Goal: Participate in discussion: Engage in conversation with other users on a specific topic

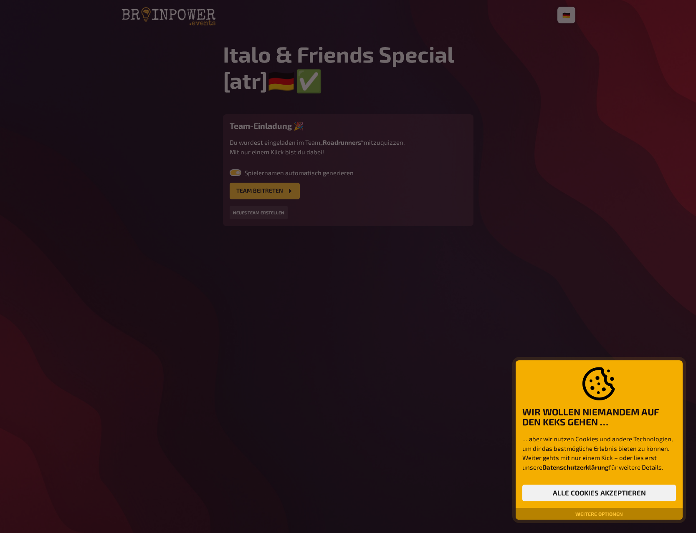
click at [595, 513] on button "Weitere Optionen" at bounding box center [599, 514] width 54 height 5
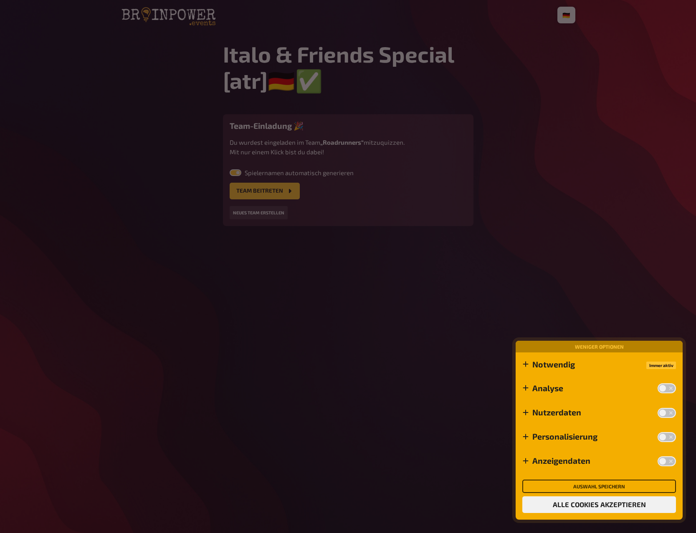
click at [589, 482] on button "Auswahl speichern" at bounding box center [599, 486] width 154 height 13
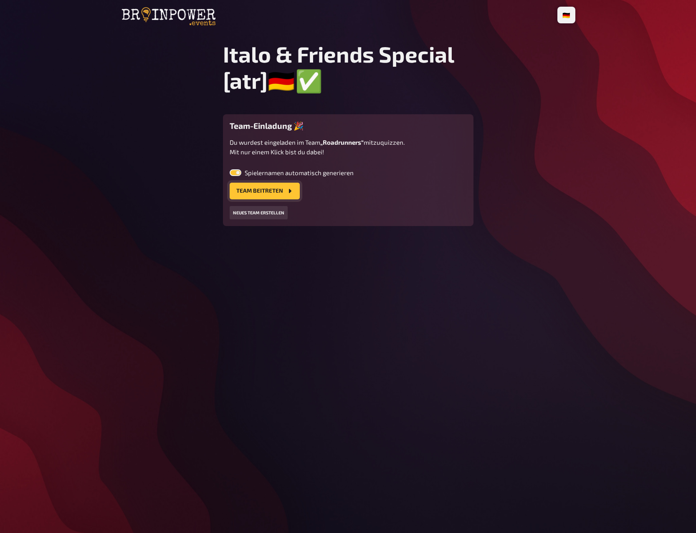
click at [269, 192] on button "Team beitreten" at bounding box center [265, 191] width 70 height 17
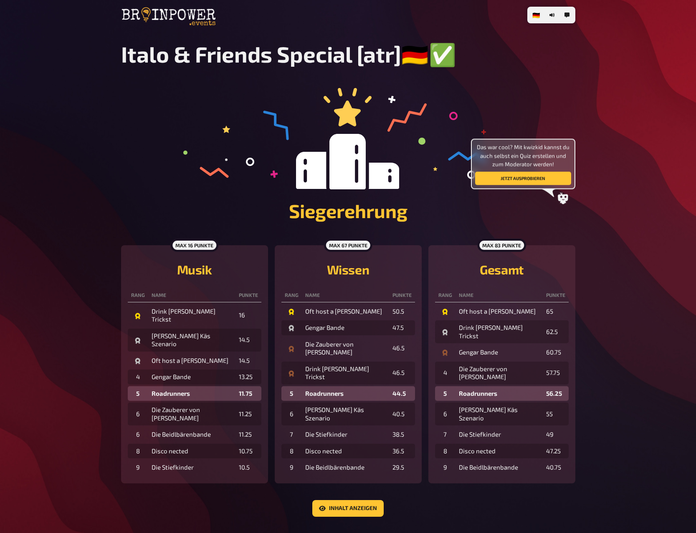
click at [337, 479] on main "Italo & Friends Special [atr]🇩🇪✅ Siegerehrung Das war cool? Mit kwizkid kannst …" at bounding box center [348, 287] width 454 height 493
click at [342, 500] on button "Inhalt anzeigen" at bounding box center [347, 508] width 71 height 17
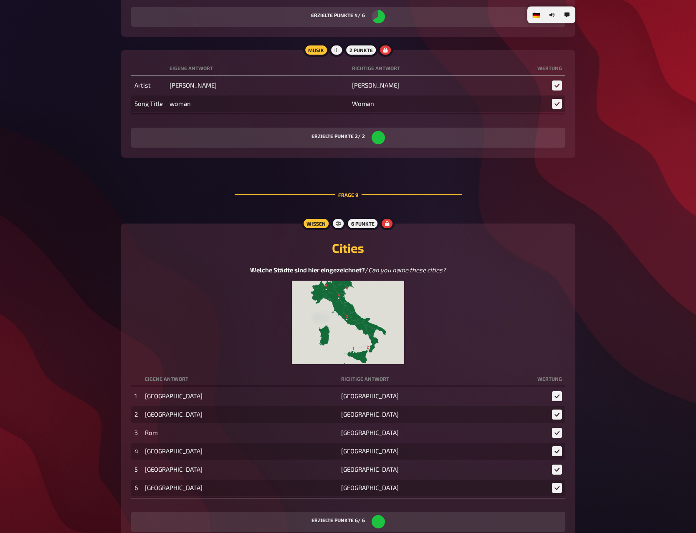
scroll to position [4683, 0]
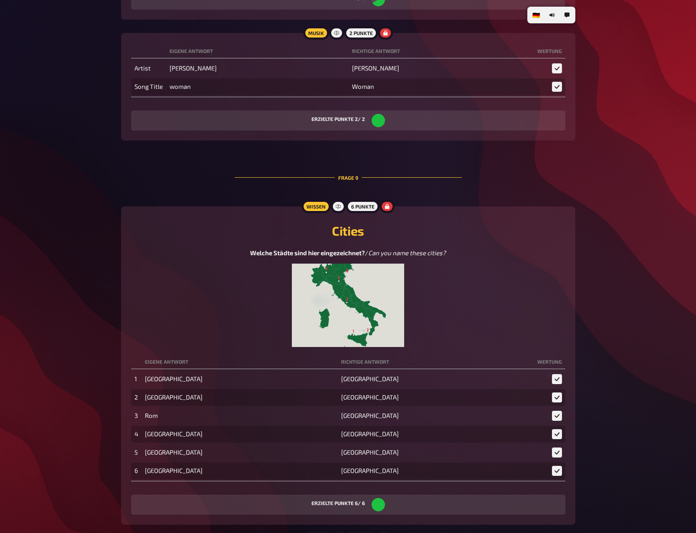
click at [351, 279] on img at bounding box center [348, 305] width 112 height 83
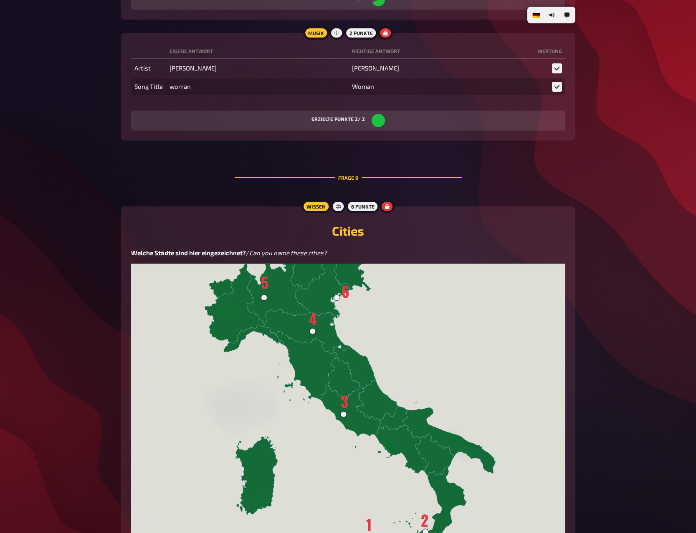
click at [351, 279] on img at bounding box center [348, 425] width 434 height 323
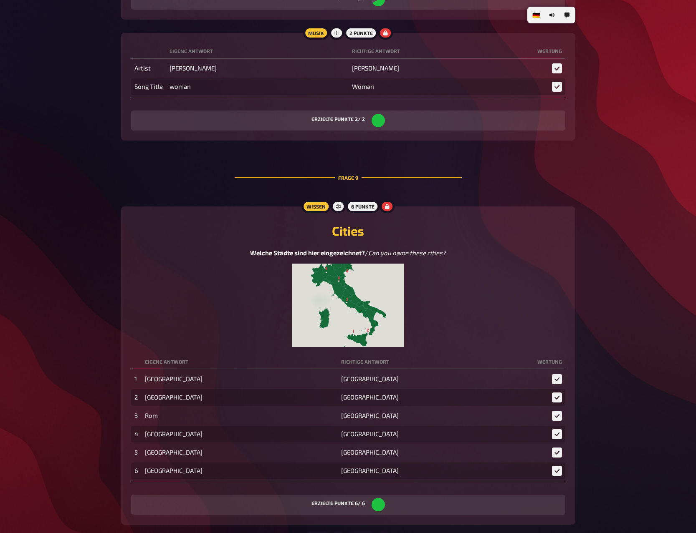
click at [329, 292] on img at bounding box center [348, 305] width 112 height 83
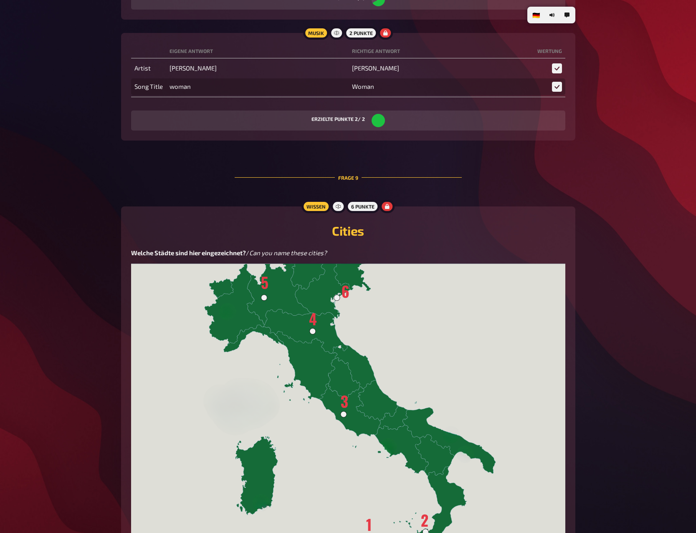
click at [329, 292] on img at bounding box center [348, 425] width 434 height 323
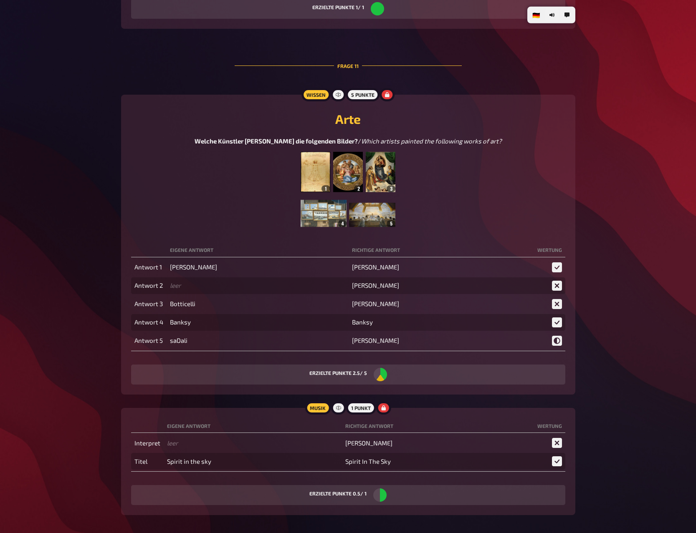
scroll to position [5747, 0]
